Goal: Information Seeking & Learning: Learn about a topic

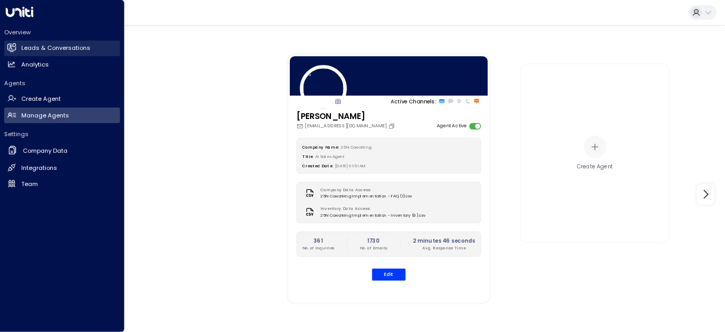
click at [45, 45] on h2 "Leads & Conversations" at bounding box center [55, 48] width 69 height 9
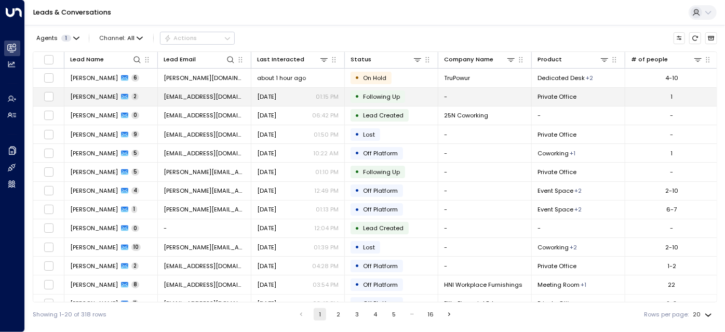
click at [276, 100] on span "[DATE]" at bounding box center [266, 96] width 19 height 8
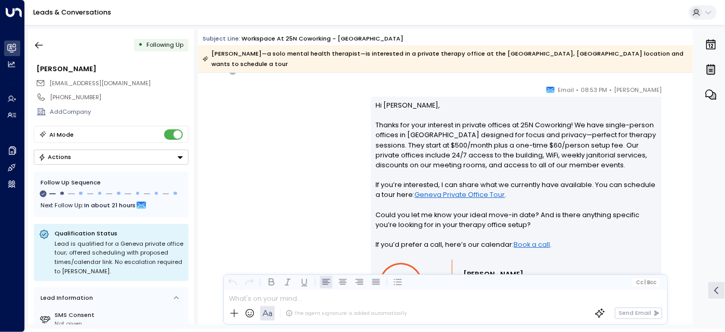
scroll to position [771, 0]
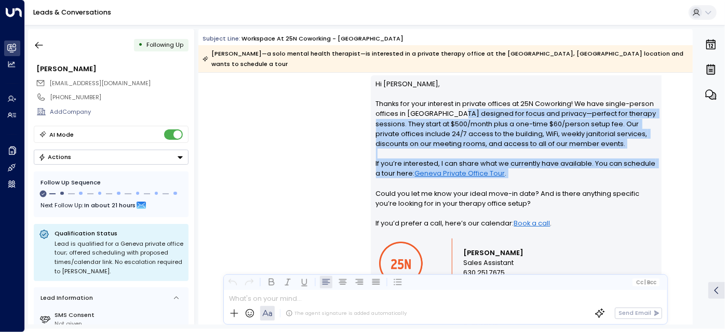
drag, startPoint x: 462, startPoint y: 107, endPoint x: 601, endPoint y: 168, distance: 151.3
click at [601, 168] on p "Hi [PERSON_NAME], Thanks for your interest in private offices at 25N Coworking!…" at bounding box center [516, 158] width 281 height 159
click at [594, 172] on p "Hi [PERSON_NAME], Thanks for your interest in private offices at 25N Coworking!…" at bounding box center [516, 158] width 281 height 159
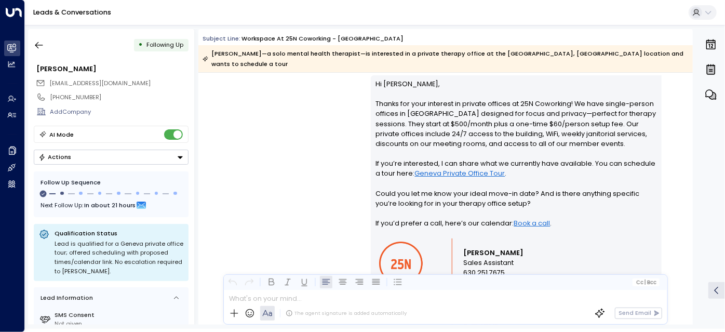
click at [458, 194] on p "Hi [PERSON_NAME], Thanks for your interest in private offices at 25N Coworking!…" at bounding box center [516, 158] width 281 height 159
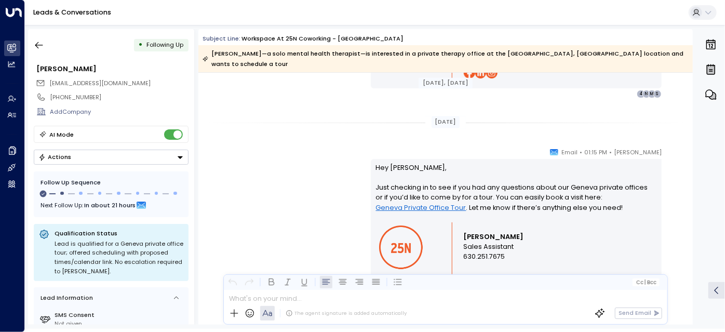
scroll to position [1007, 0]
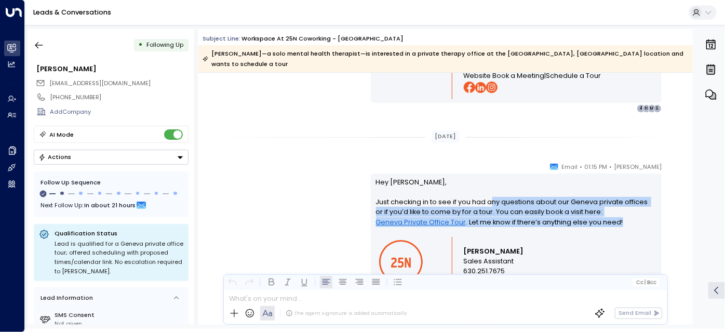
drag, startPoint x: 617, startPoint y: 210, endPoint x: 487, endPoint y: 193, distance: 130.3
click at [491, 193] on p "Hey [PERSON_NAME], Just checking in to see if you had any questions about our G…" at bounding box center [516, 207] width 281 height 60
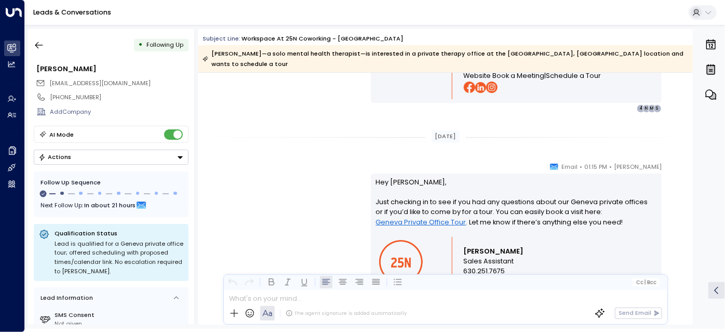
click at [486, 193] on p "Hey [PERSON_NAME], Just checking in to see if you had any questions about our G…" at bounding box center [516, 207] width 281 height 60
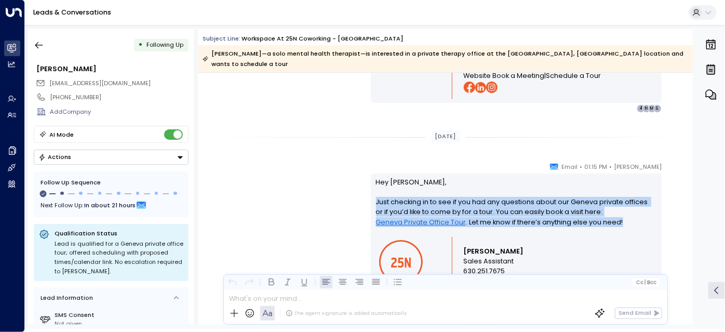
drag, startPoint x: 375, startPoint y: 191, endPoint x: 633, endPoint y: 210, distance: 259.2
click at [633, 210] on p "Hey [PERSON_NAME], Just checking in to see if you had any questions about our G…" at bounding box center [516, 207] width 281 height 60
click at [550, 197] on p "Hey [PERSON_NAME], Just checking in to see if you had any questions about our G…" at bounding box center [516, 207] width 281 height 60
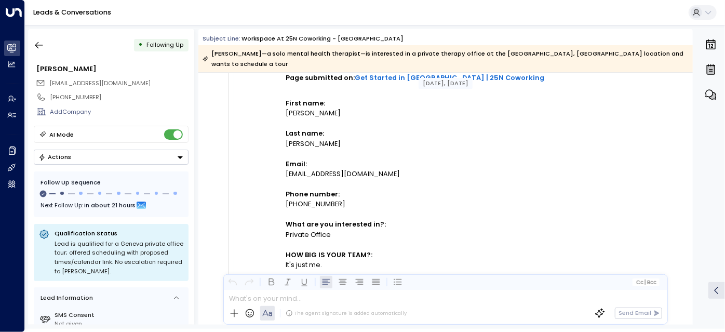
scroll to position [252, 0]
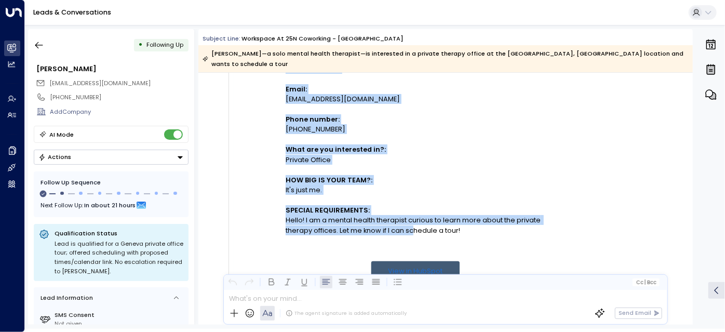
drag, startPoint x: 283, startPoint y: 209, endPoint x: 421, endPoint y: 220, distance: 138.0
click at [419, 220] on td "New submission on HubSpot Form "Get Started - [GEOGRAPHIC_DATA]" Page submitted…" at bounding box center [415, 131] width 363 height 511
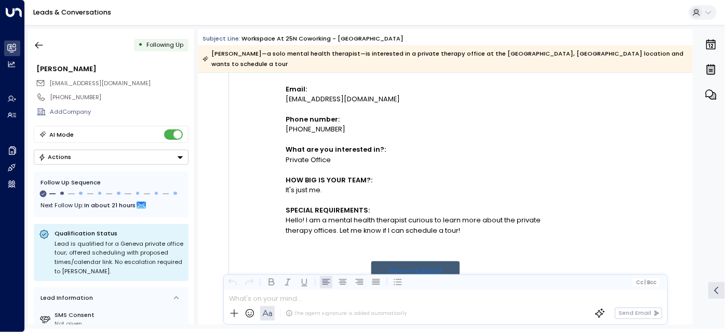
click at [434, 219] on div "Hello! I am a mental health therapist curious to learn more about the private t…" at bounding box center [416, 225] width 260 height 20
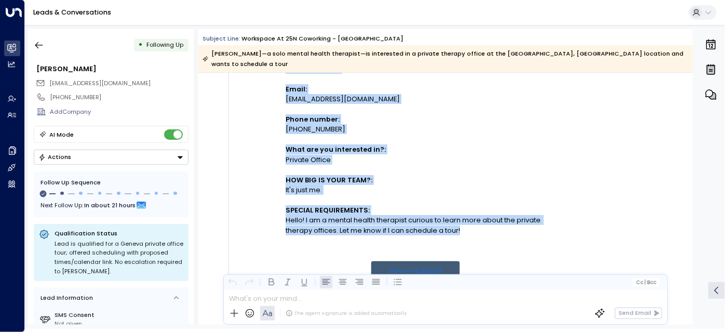
drag, startPoint x: 474, startPoint y: 216, endPoint x: 277, endPoint y: 212, distance: 197.8
click at [277, 212] on td "New submission on HubSpot Form "Get Started - [GEOGRAPHIC_DATA]" Page submitted…" at bounding box center [415, 131] width 363 height 511
click at [296, 215] on div "Hello! I am a mental health therapist curious to learn more about the private t…" at bounding box center [416, 225] width 260 height 20
drag, startPoint x: 283, startPoint y: 209, endPoint x: 417, endPoint y: 218, distance: 134.7
click at [415, 218] on td "New submission on HubSpot Form "Get Started - [GEOGRAPHIC_DATA]" Page submitted…" at bounding box center [415, 131] width 363 height 511
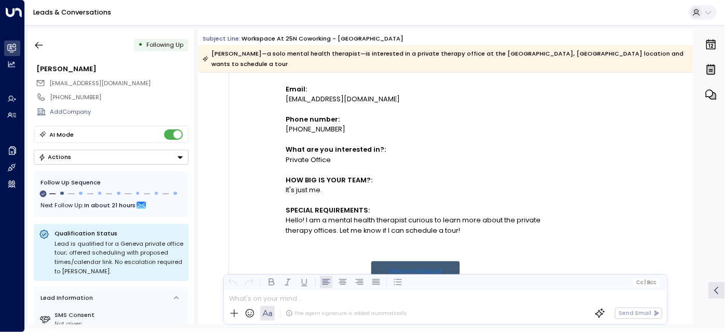
click at [439, 220] on div "Hello! I am a mental health therapist curious to learn more about the private t…" at bounding box center [416, 225] width 260 height 20
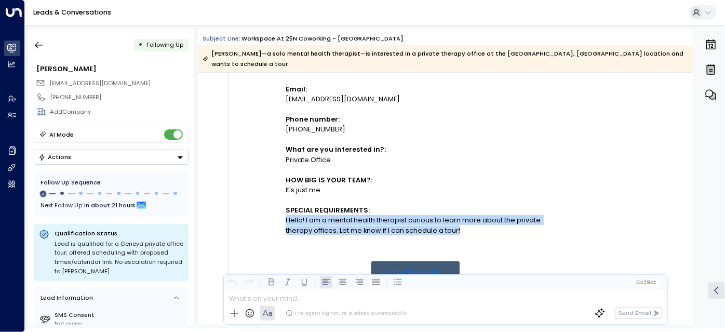
drag, startPoint x: 467, startPoint y: 221, endPoint x: 285, endPoint y: 208, distance: 182.6
click at [286, 215] on div "Hello! I am a mental health therapist curious to learn more about the private t…" at bounding box center [416, 225] width 260 height 20
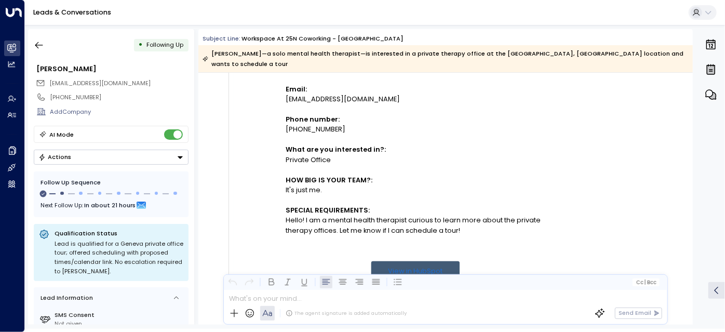
click at [282, 209] on td "New submission on HubSpot Form "Get Started - [GEOGRAPHIC_DATA]" Page submitted…" at bounding box center [415, 131] width 363 height 511
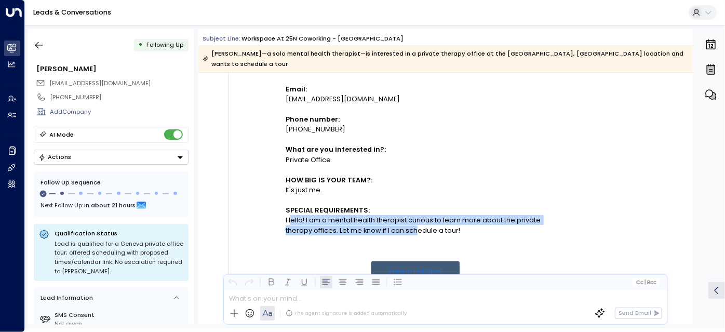
drag, startPoint x: 287, startPoint y: 208, endPoint x: 424, endPoint y: 222, distance: 137.2
click at [418, 224] on div "Hello! I am a mental health therapist curious to learn more about the private t…" at bounding box center [416, 225] width 260 height 20
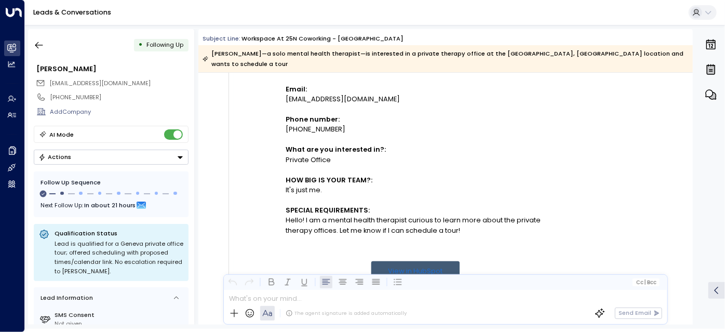
click at [446, 219] on div "Hello! I am a mental health therapist curious to learn more about the private t…" at bounding box center [416, 225] width 260 height 20
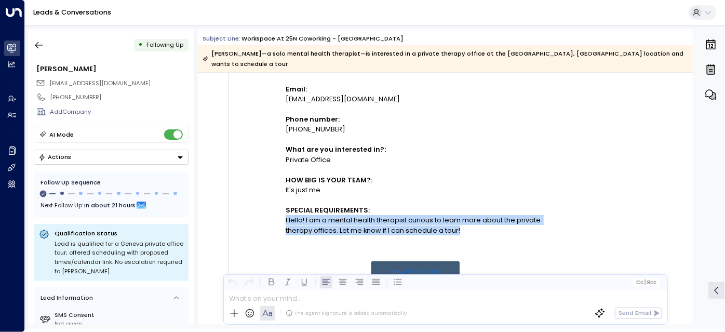
drag, startPoint x: 465, startPoint y: 222, endPoint x: 284, endPoint y: 206, distance: 181.4
click at [286, 215] on div "Hello! I am a mental health therapist curious to learn more about the private t…" at bounding box center [416, 225] width 260 height 20
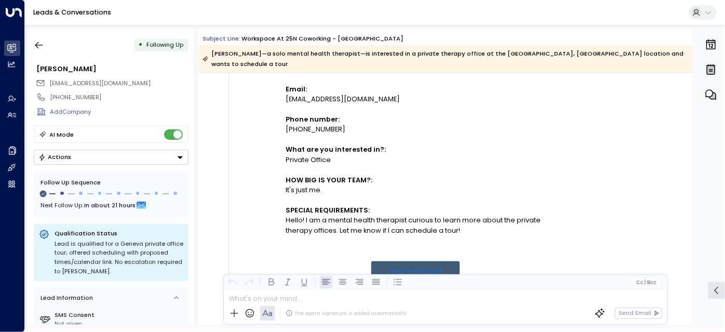
click at [283, 207] on td "New submission on HubSpot Form "Get Started - [GEOGRAPHIC_DATA]" Page submitted…" at bounding box center [415, 131] width 363 height 511
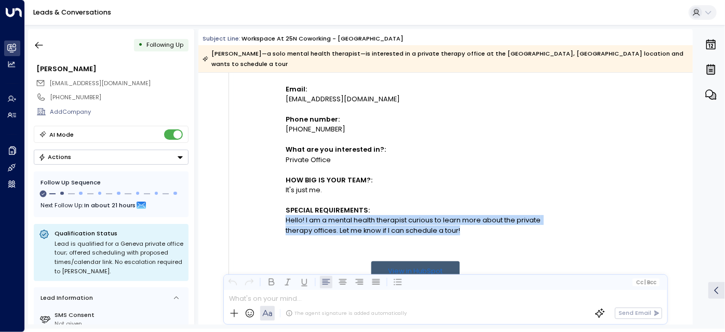
drag, startPoint x: 285, startPoint y: 209, endPoint x: 479, endPoint y: 223, distance: 194.7
click at [479, 223] on div "Hello! I am a mental health therapist curious to learn more about the private t…" at bounding box center [416, 225] width 260 height 20
click at [470, 222] on div "Hello! I am a mental health therapist curious to learn more about the private t…" at bounding box center [416, 225] width 260 height 20
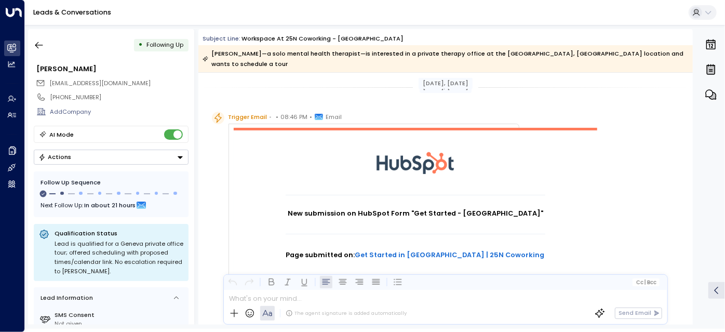
scroll to position [0, 0]
